Goal: Transaction & Acquisition: Download file/media

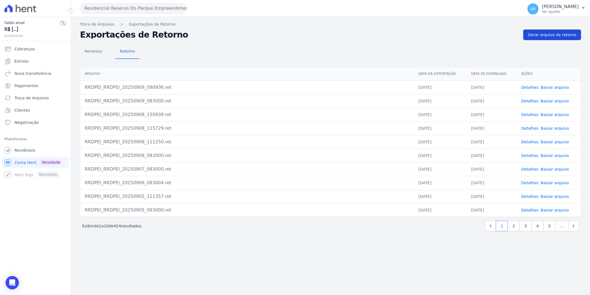
click at [551, 38] on link "Gerar arquivo de retorno" at bounding box center [553, 34] width 58 height 11
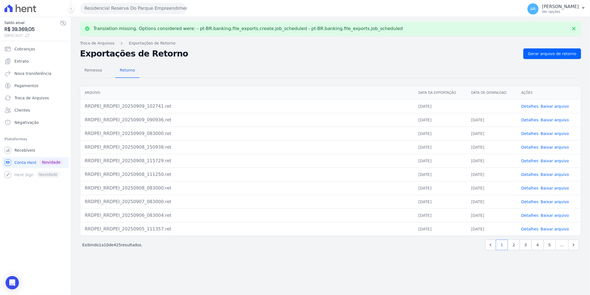
click at [556, 106] on link "Baixar arquivo" at bounding box center [555, 106] width 28 height 4
